Goal: Task Accomplishment & Management: Manage account settings

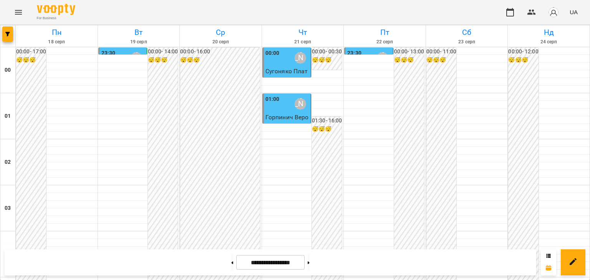
scroll to position [446, 0]
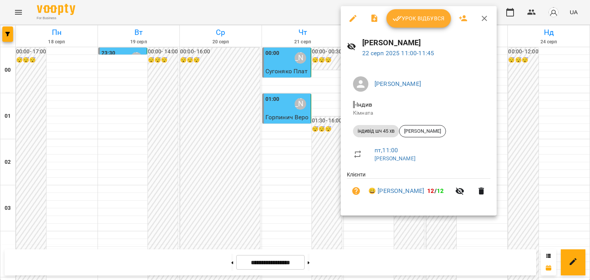
click at [428, 19] on span "Урок відбувся" at bounding box center [418, 18] width 52 height 9
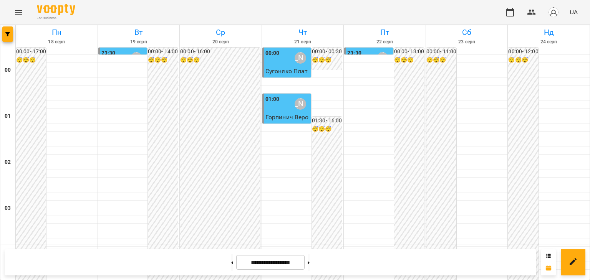
scroll to position [792, 0]
